Goal: Task Accomplishment & Management: Use online tool/utility

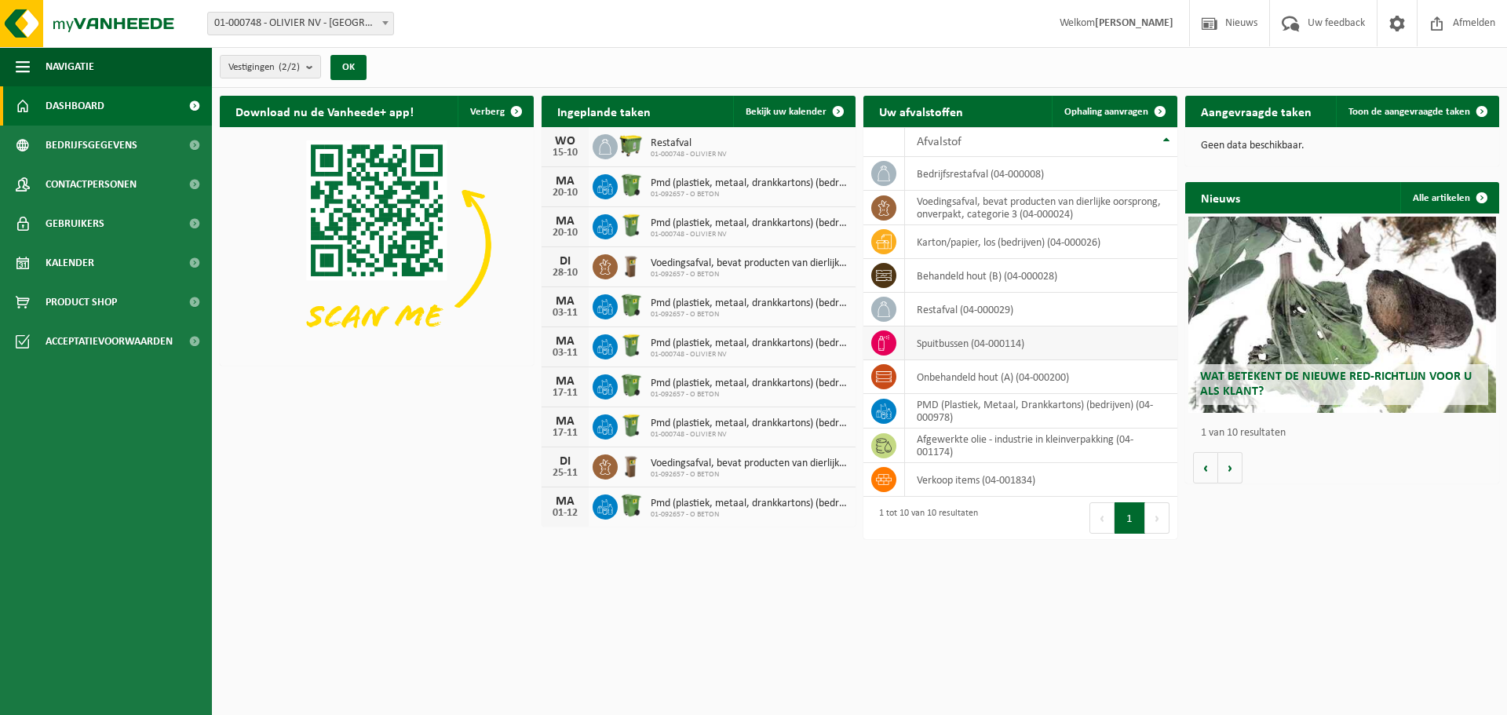
click at [877, 337] on icon at bounding box center [884, 343] width 16 height 16
click at [878, 341] on icon at bounding box center [884, 343] width 16 height 16
click at [1046, 329] on td "spuitbussen (04-000114)" at bounding box center [1041, 344] width 272 height 34
click at [1096, 115] on span "Ophaling aanvragen" at bounding box center [1106, 112] width 84 height 10
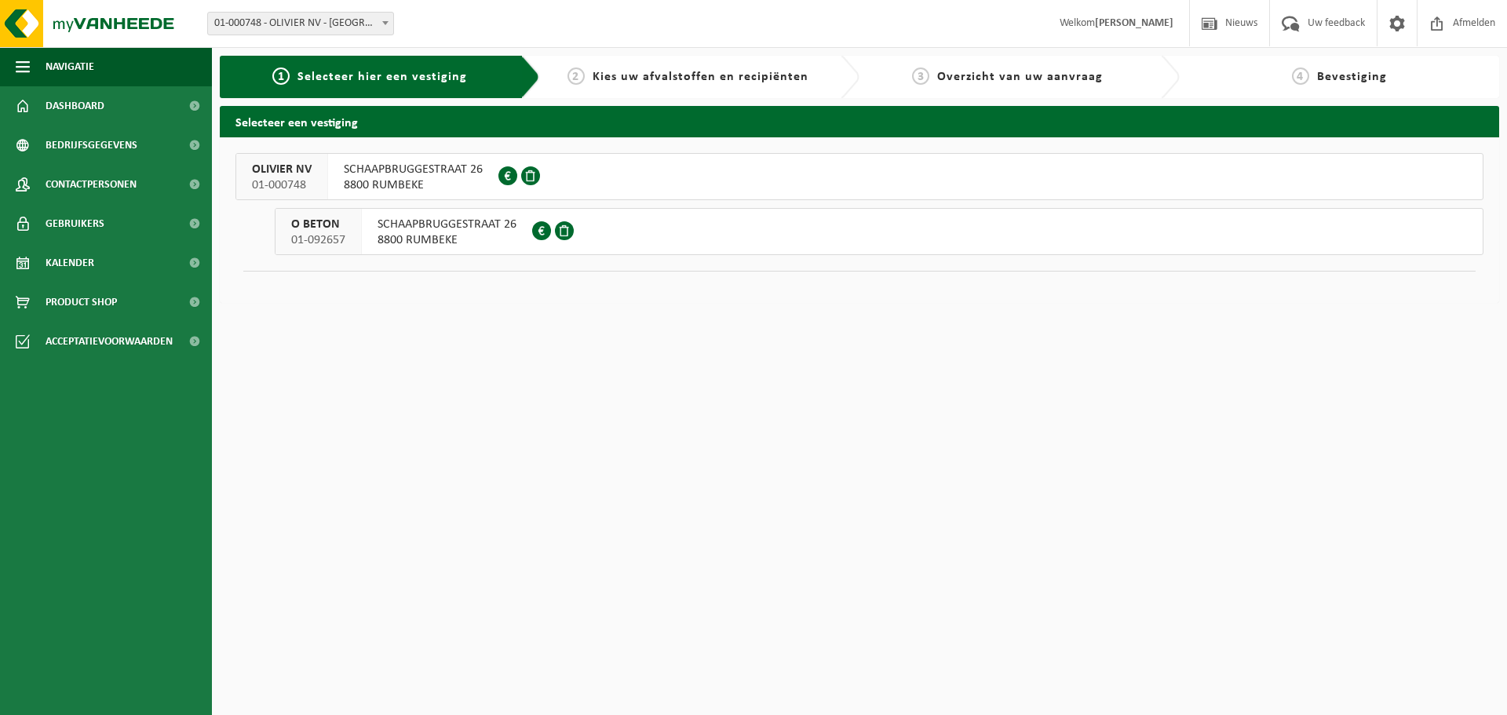
click at [279, 173] on span "OLIVIER NV" at bounding box center [282, 170] width 60 height 16
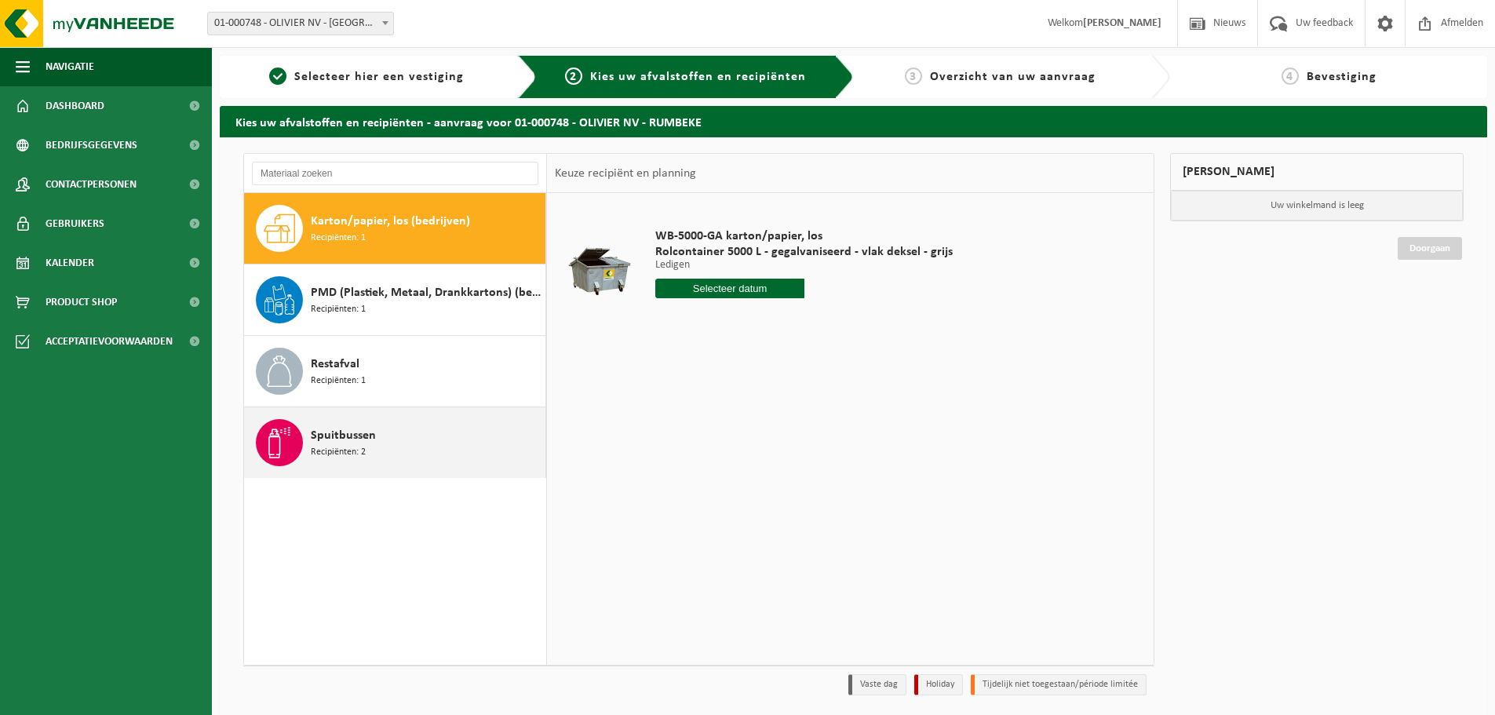
click at [334, 441] on span "Spuitbussen" at bounding box center [343, 435] width 65 height 19
